Goal: Task Accomplishment & Management: Manage account settings

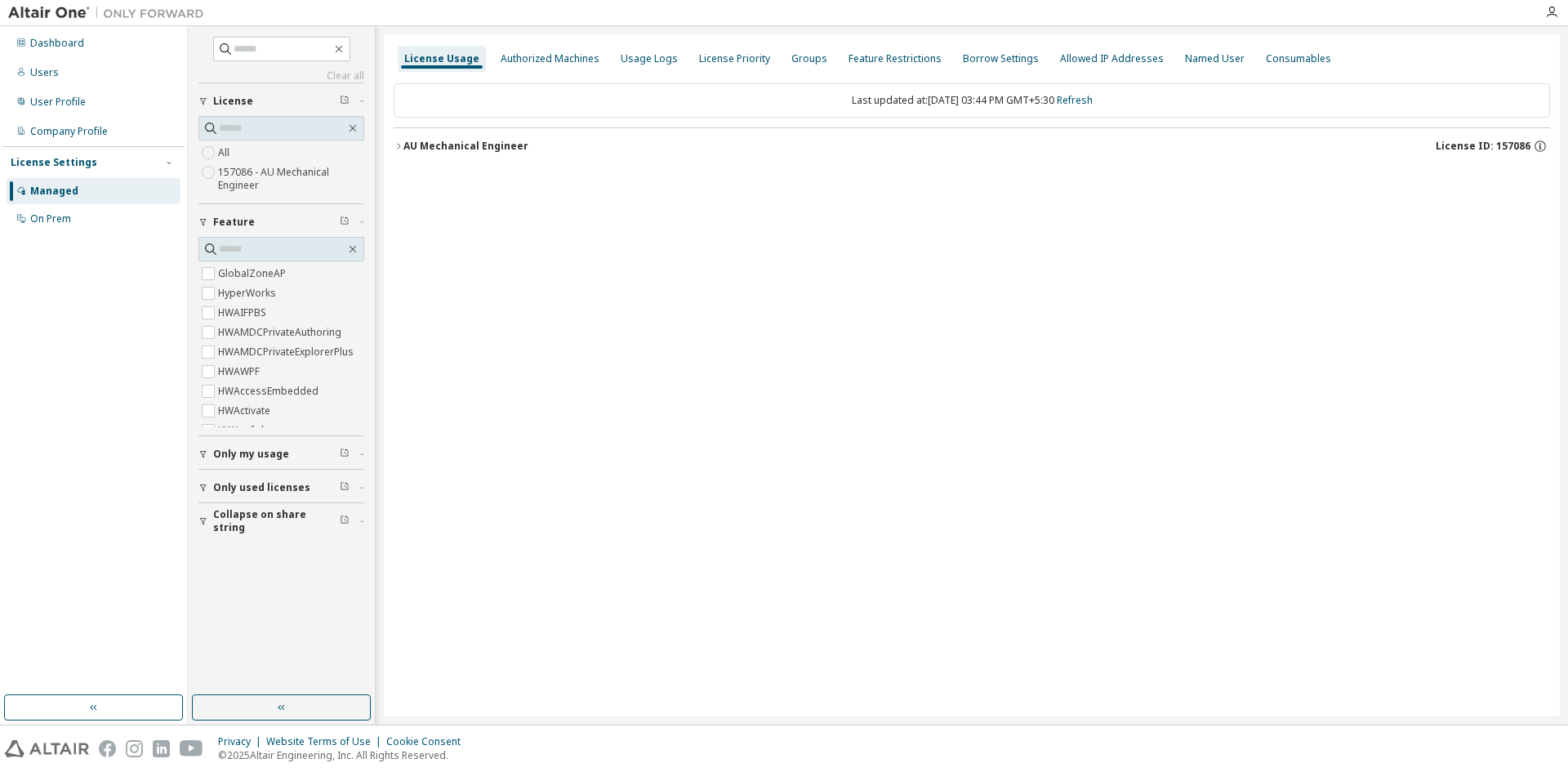
click at [529, 141] on div "AU Mechanical Engineer License ID: 157086" at bounding box center [976, 147] width 1146 height 15
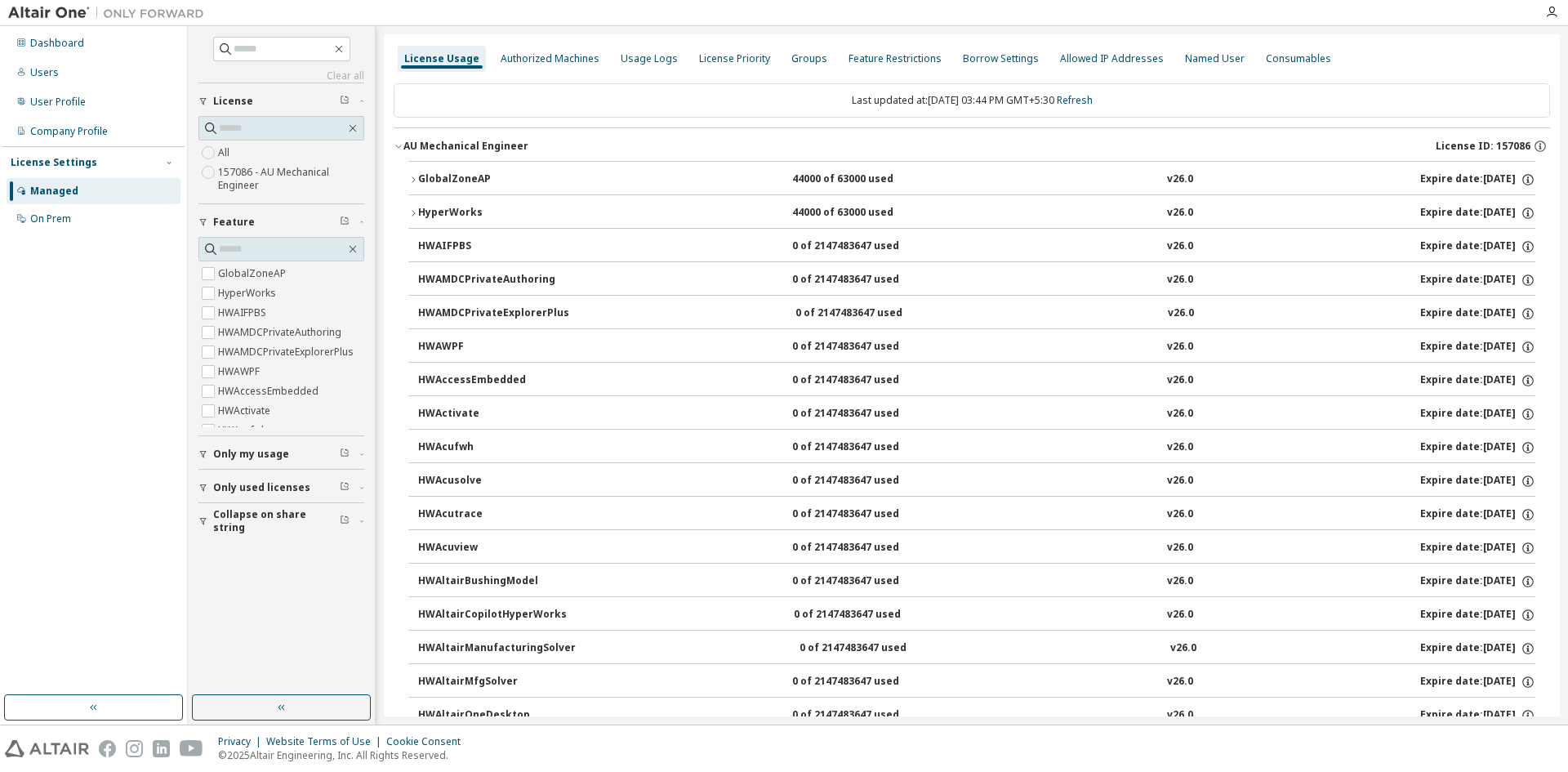
click at [438, 173] on div "GlobalZoneAP" at bounding box center [491, 180] width 147 height 15
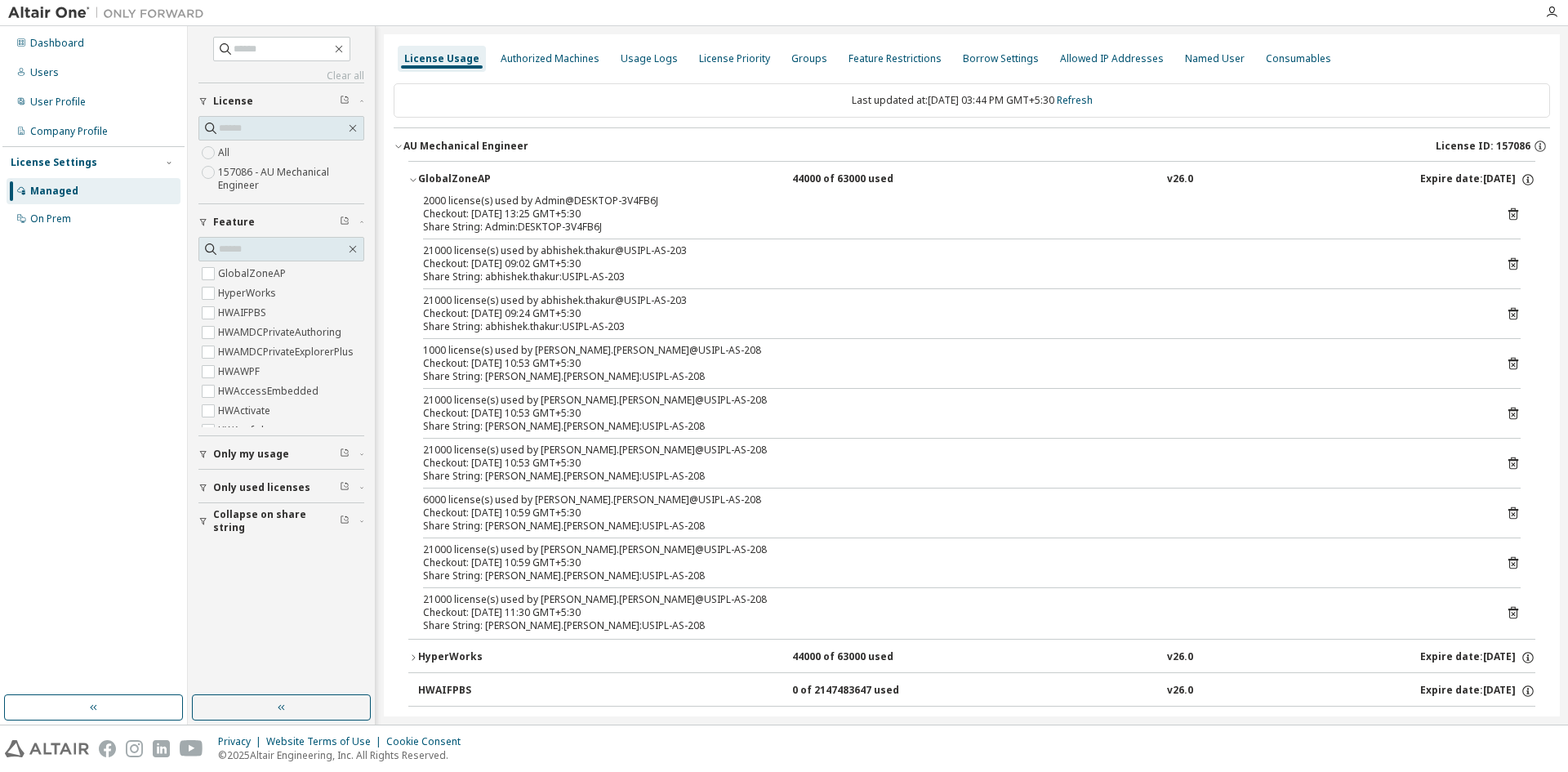
click at [1506, 208] on icon at bounding box center [1514, 214] width 15 height 15
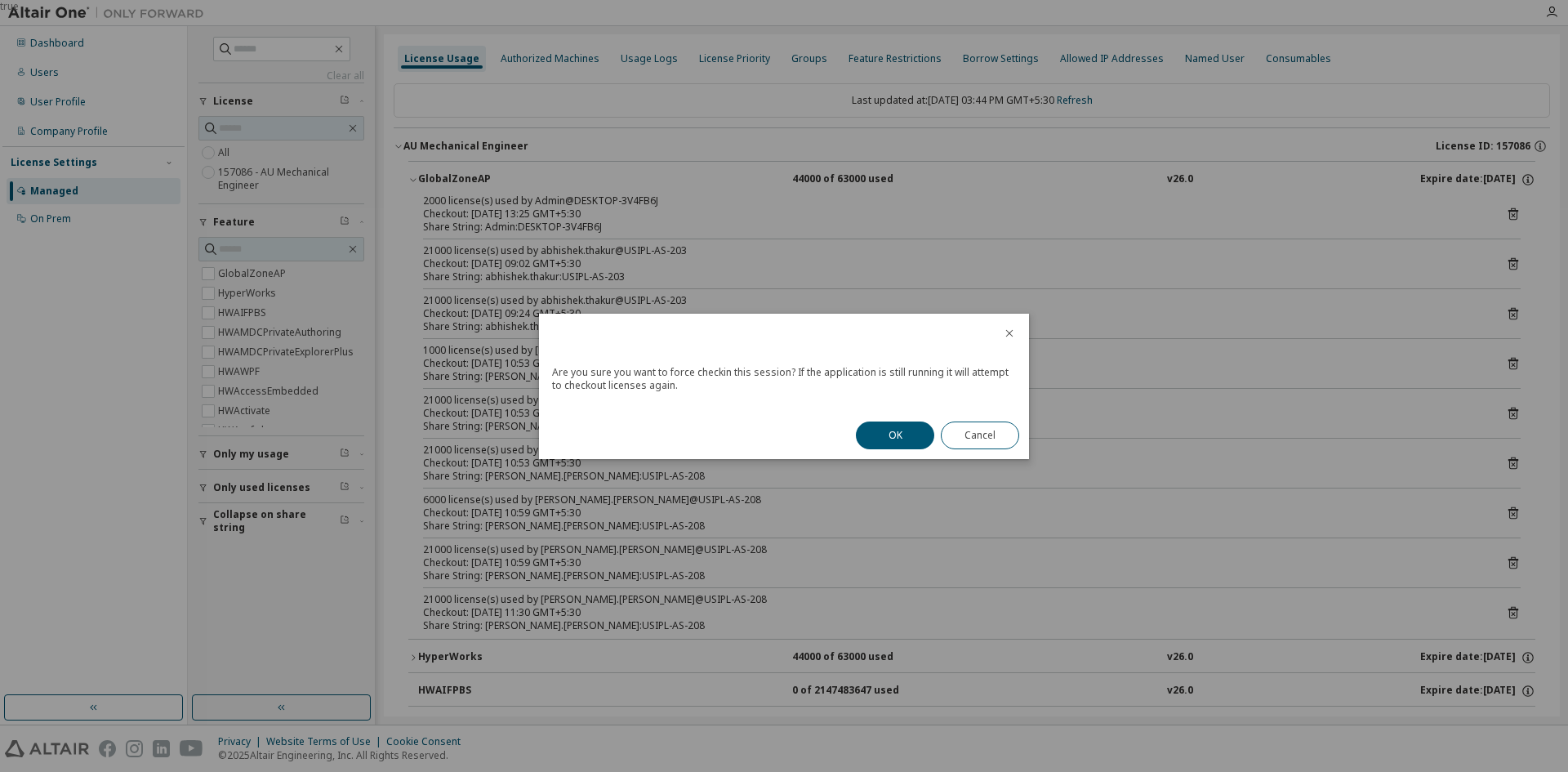
click at [877, 427] on button "OK" at bounding box center [896, 436] width 79 height 28
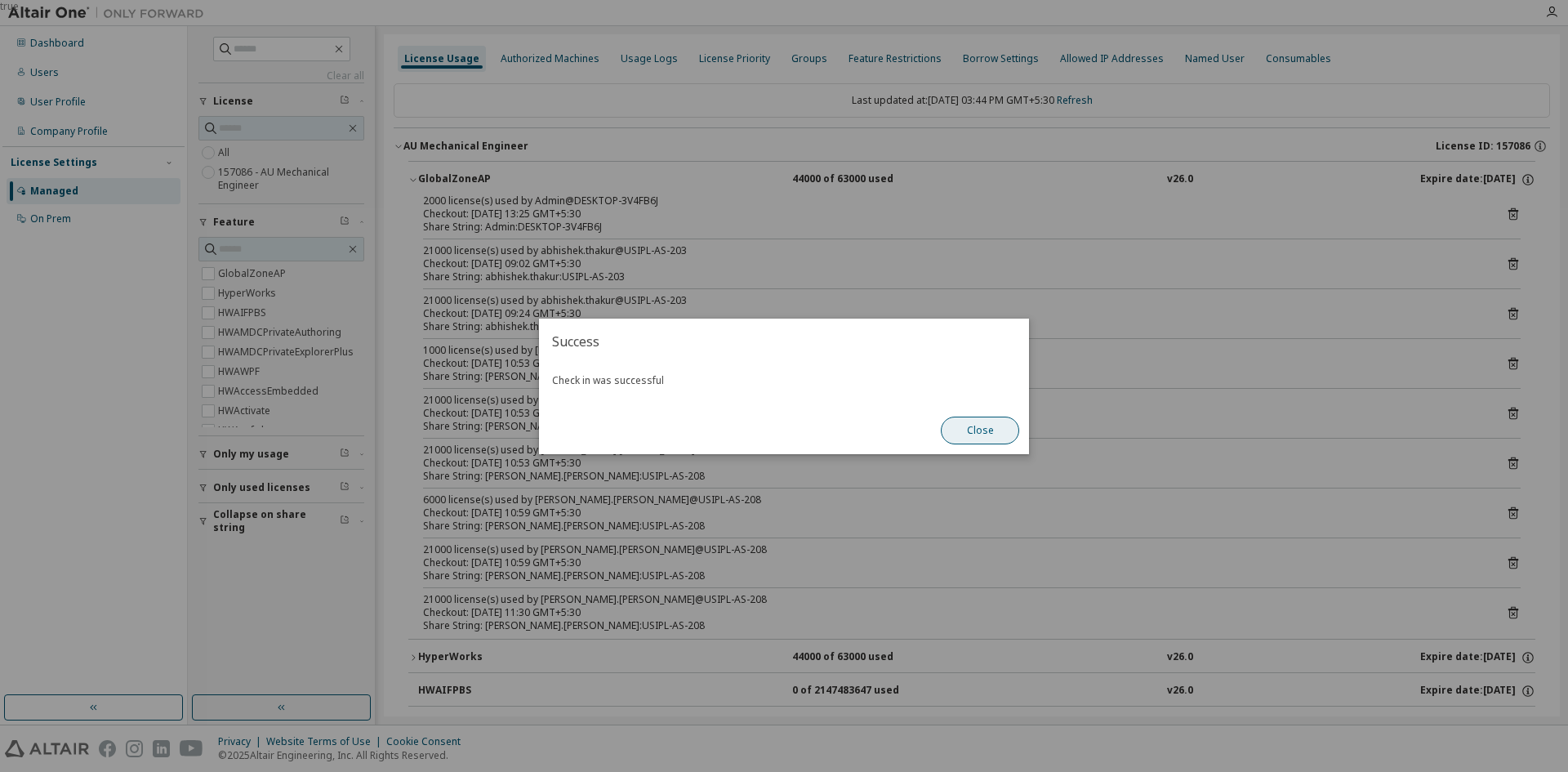
click at [968, 436] on button "Close" at bounding box center [980, 431] width 79 height 28
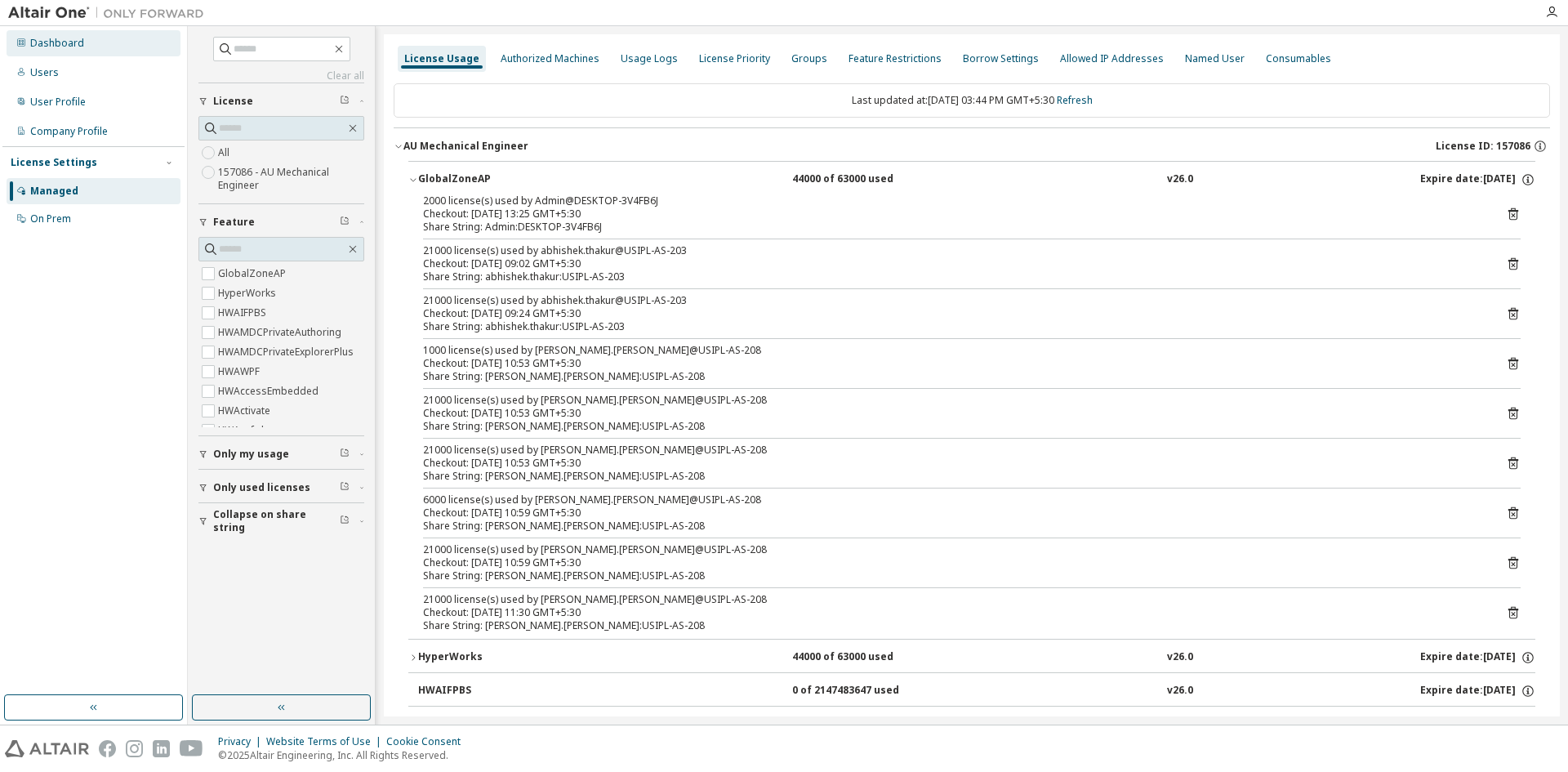
click at [38, 35] on div "Dashboard" at bounding box center [93, 43] width 174 height 26
